Goal: Task Accomplishment & Management: Manage account settings

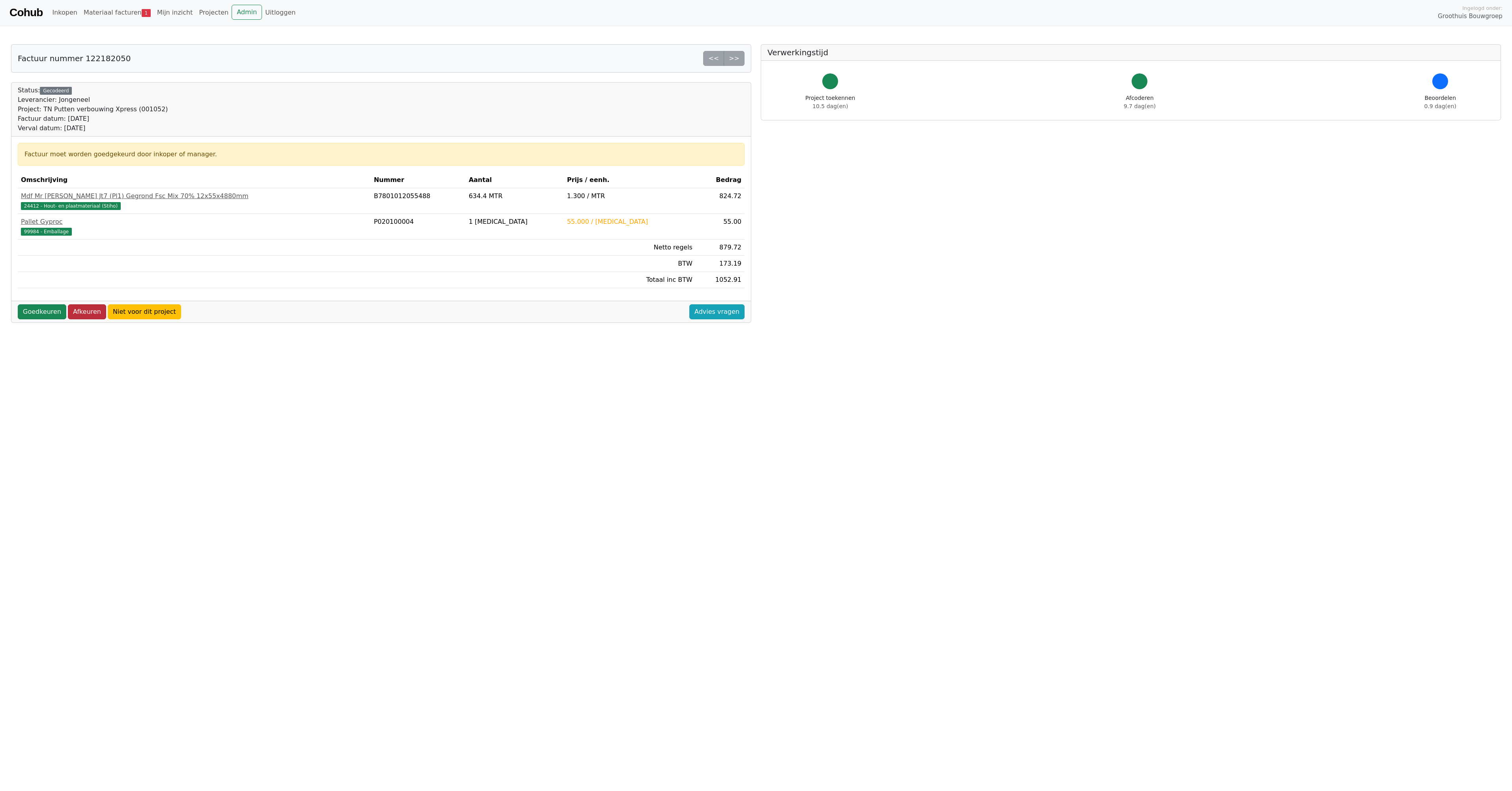
click at [84, 315] on link "Afkeuren" at bounding box center [87, 312] width 38 height 15
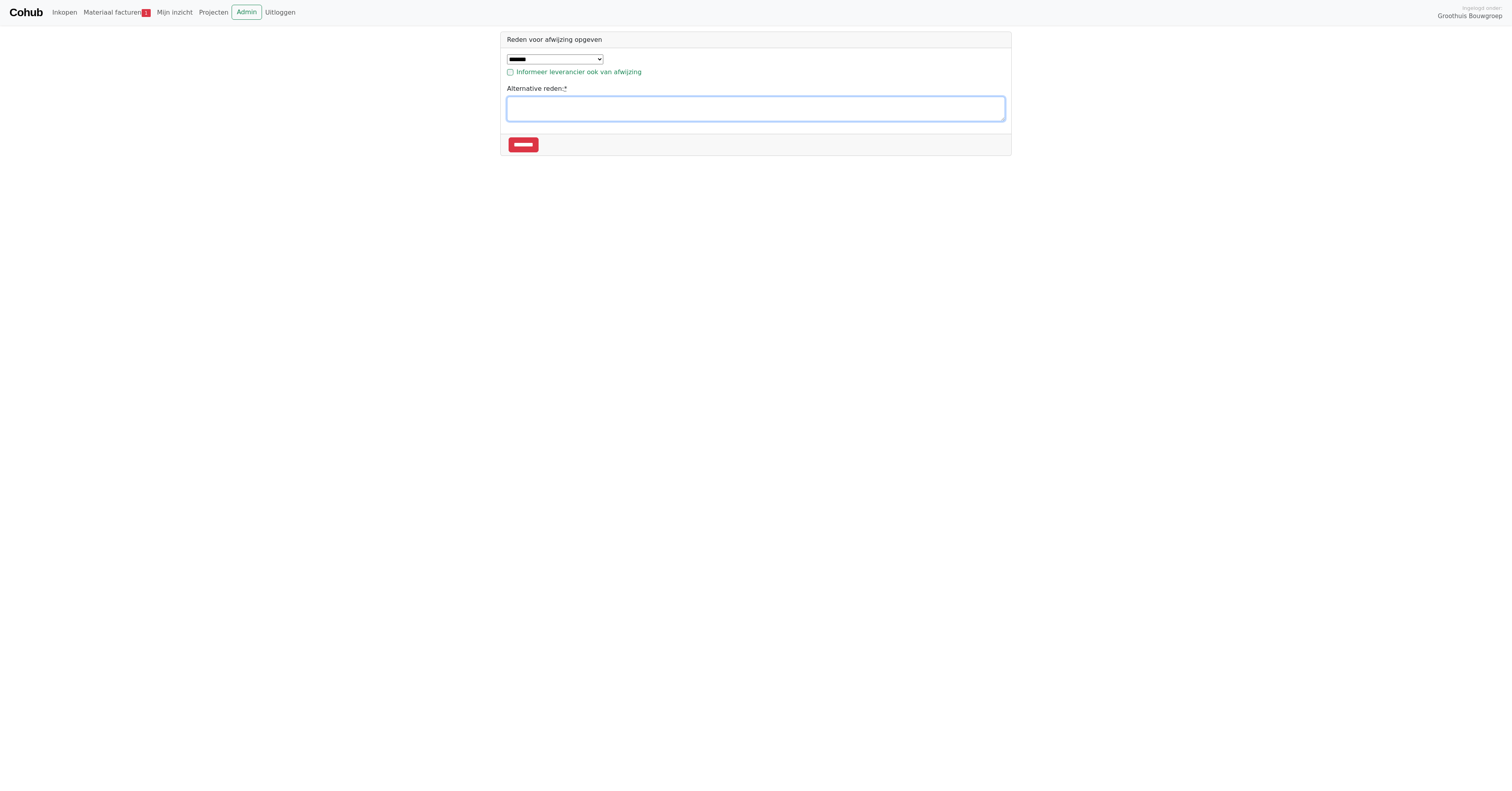
click at [542, 112] on textarea "Alternative reden: *" at bounding box center [756, 109] width 498 height 25
type textarea "**********"
click at [524, 143] on input "********" at bounding box center [524, 145] width 30 height 15
